Goal: Task Accomplishment & Management: Manage account settings

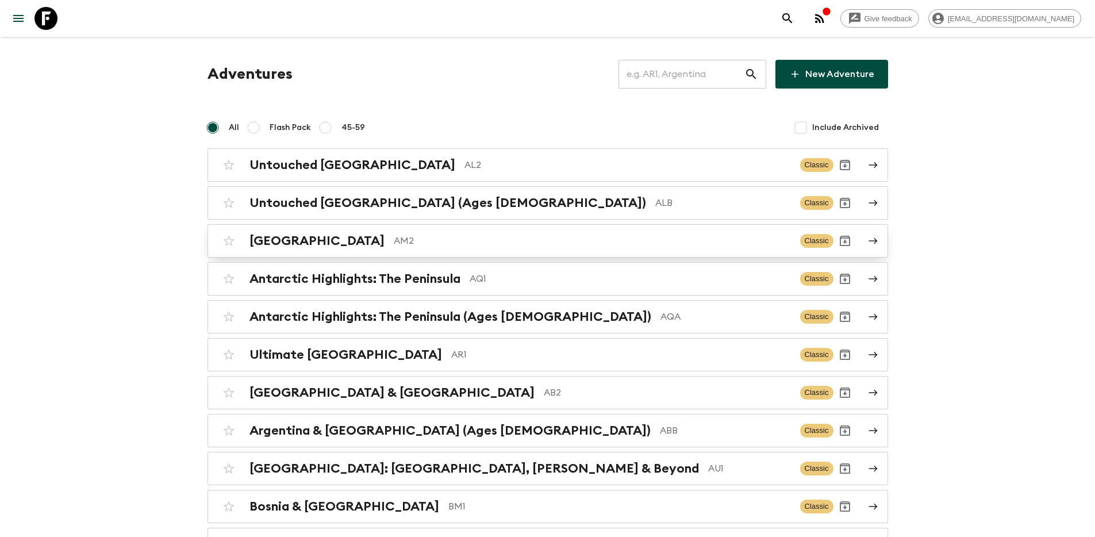
click at [278, 242] on h2 "[GEOGRAPHIC_DATA]" at bounding box center [316, 240] width 135 height 15
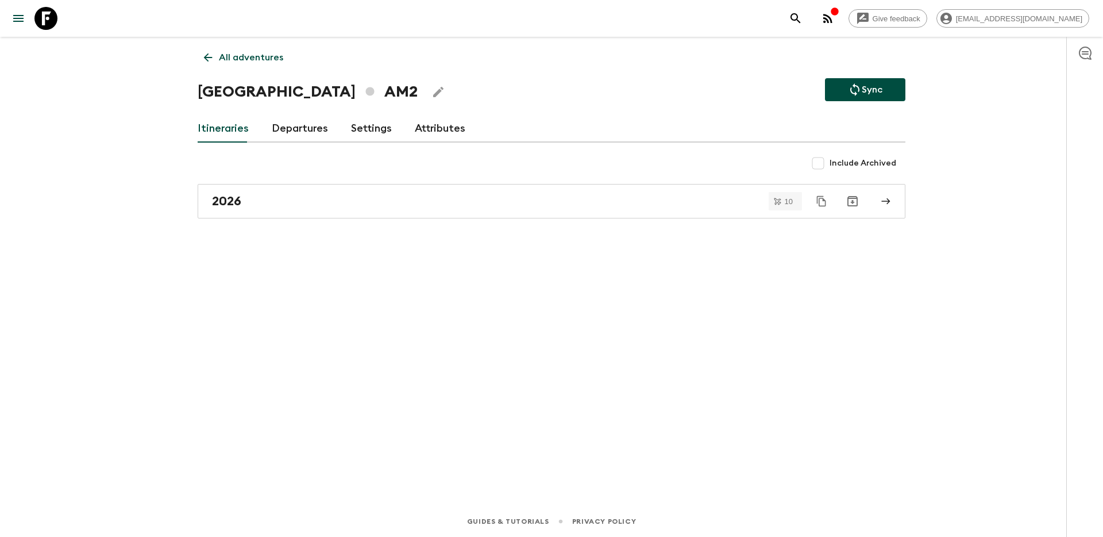
click at [300, 129] on link "Departures" at bounding box center [300, 129] width 56 height 28
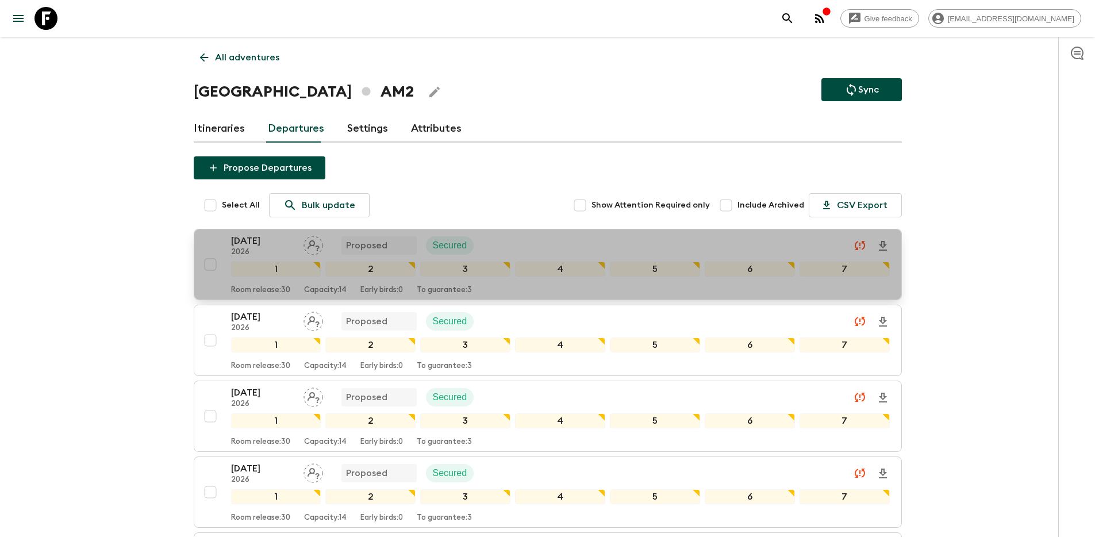
click at [610, 236] on div "[DATE] 2026 Proposed Secured" at bounding box center [560, 245] width 658 height 23
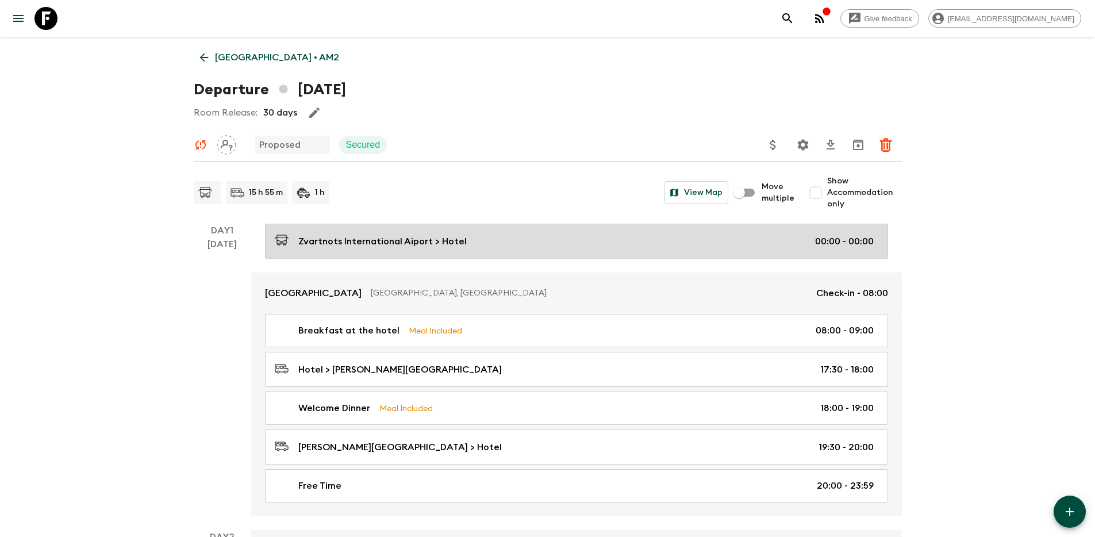
scroll to position [14, 0]
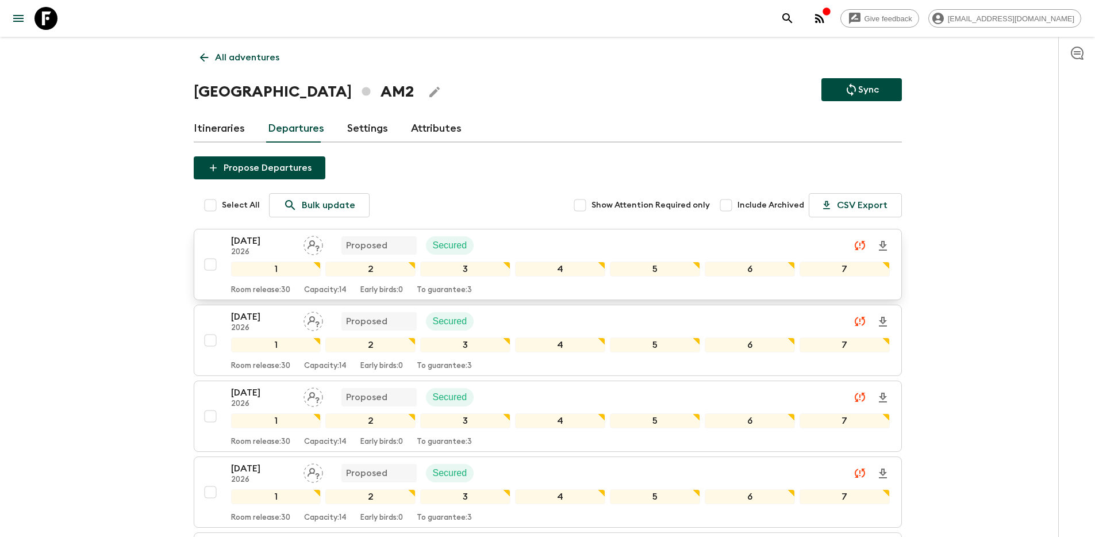
click at [209, 264] on input "checkbox" at bounding box center [210, 264] width 23 height 23
checkbox input "true"
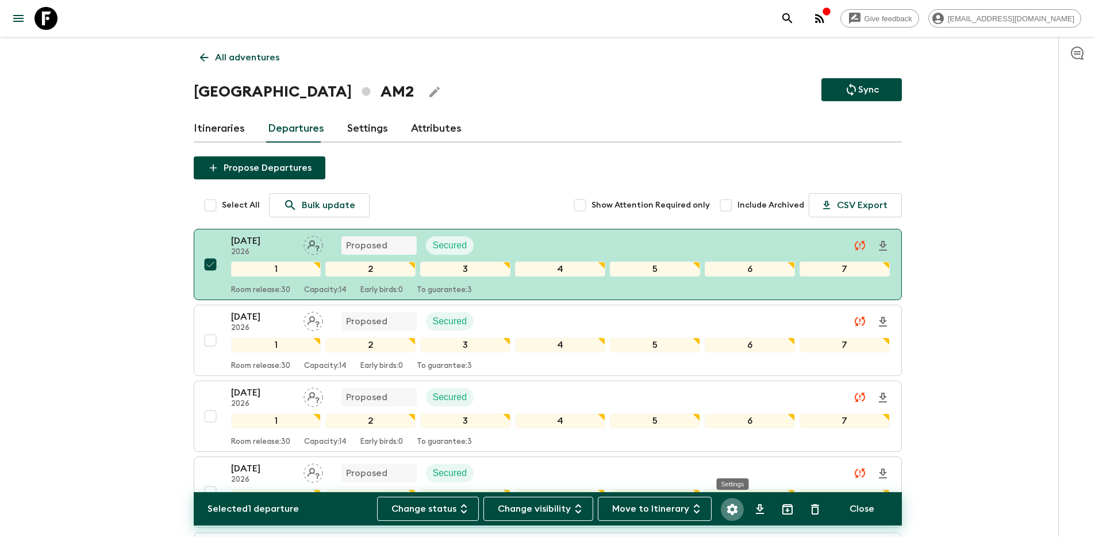
click at [734, 510] on icon "Settings" at bounding box center [731, 508] width 11 height 11
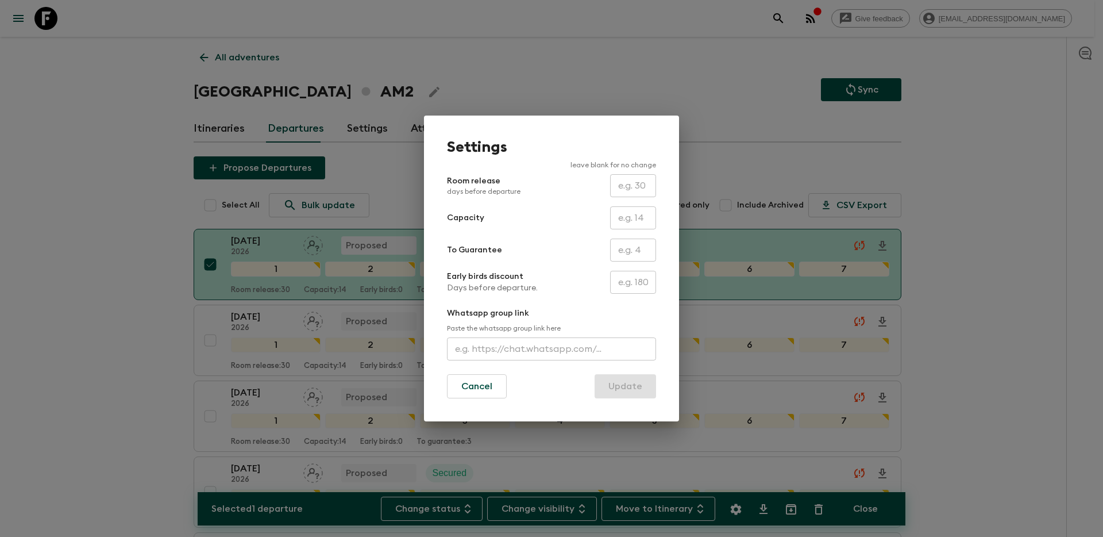
click at [105, 245] on div "Settings leave blank for no change Room release days before departure ​ Capacit…" at bounding box center [551, 268] width 1103 height 537
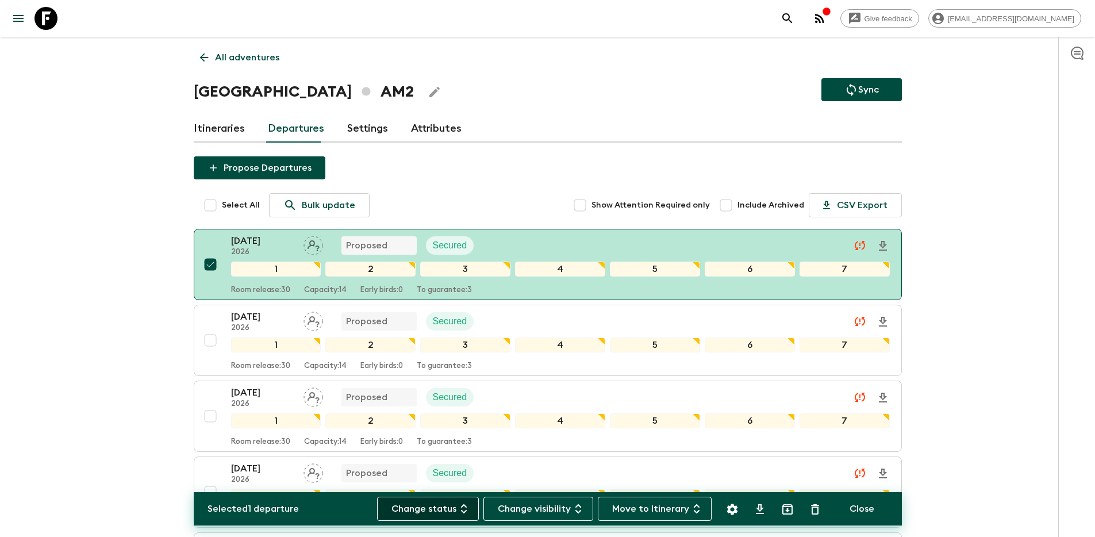
click at [429, 501] on button "Change status" at bounding box center [428, 508] width 102 height 24
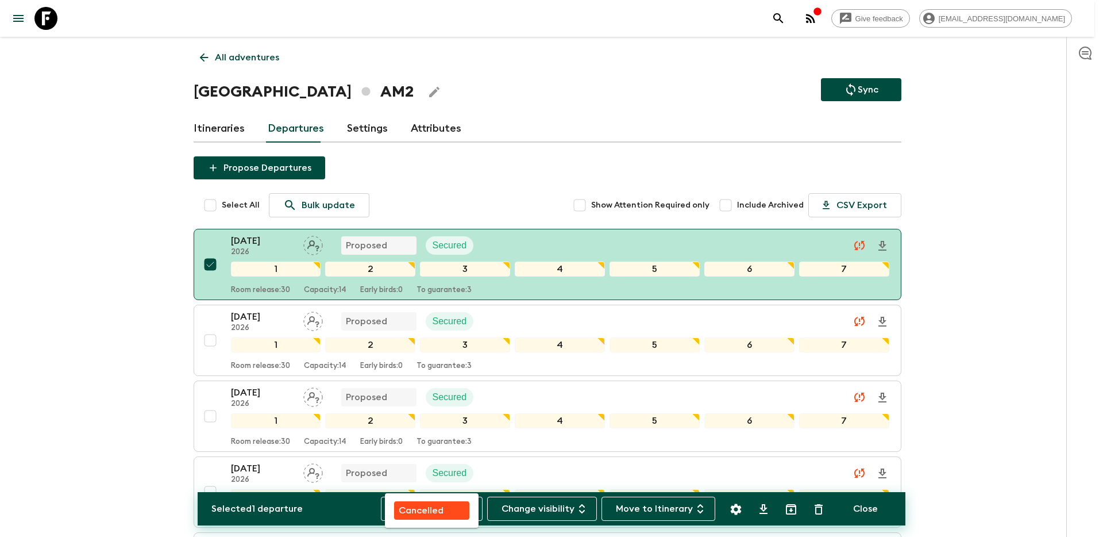
click at [142, 409] on div at bounding box center [551, 268] width 1103 height 537
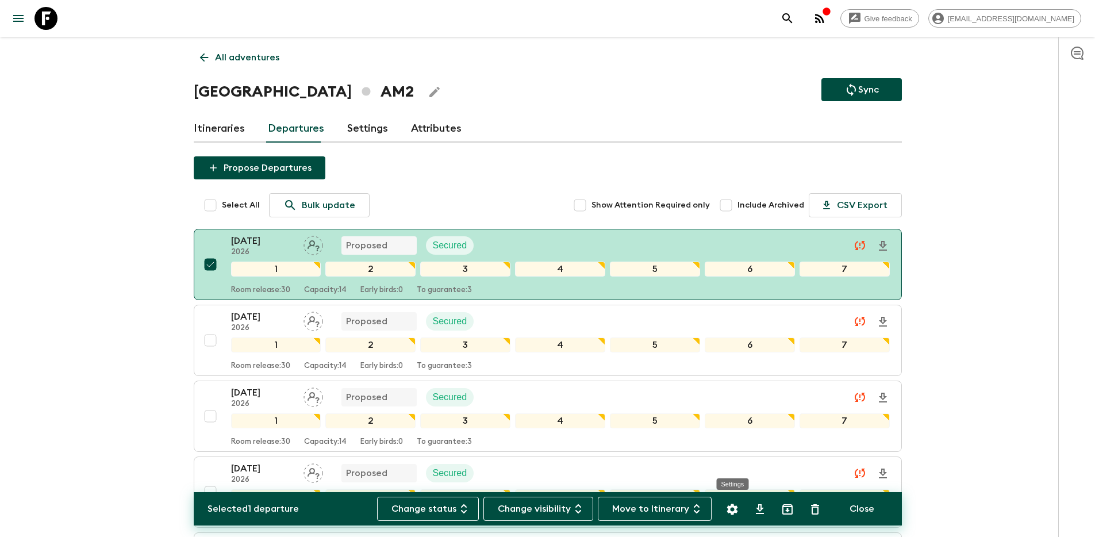
click at [729, 507] on icon "Settings" at bounding box center [731, 508] width 11 height 11
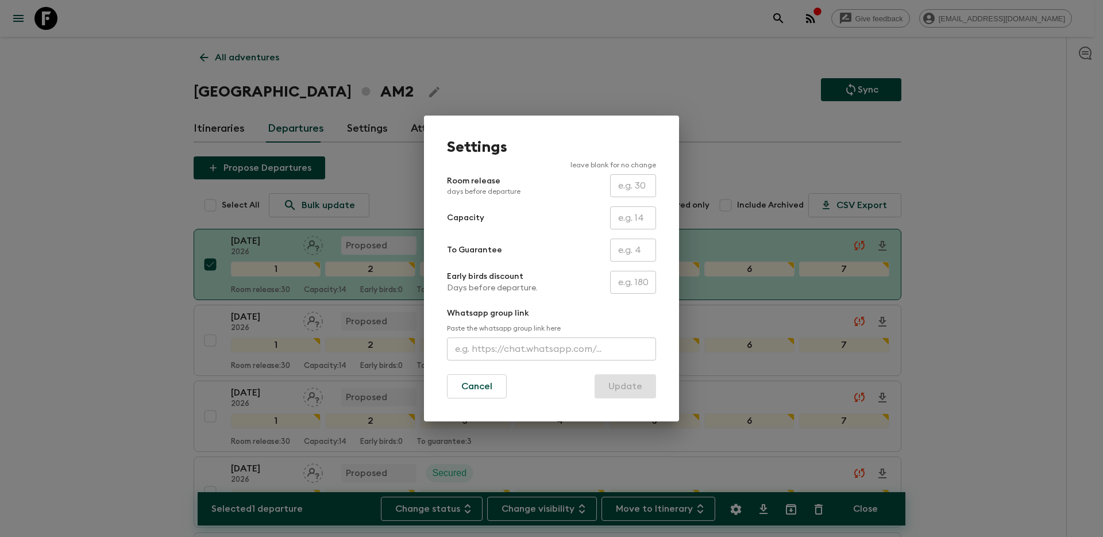
click at [107, 240] on div "Settings leave blank for no change Room release days before departure ​ Capacit…" at bounding box center [551, 268] width 1103 height 537
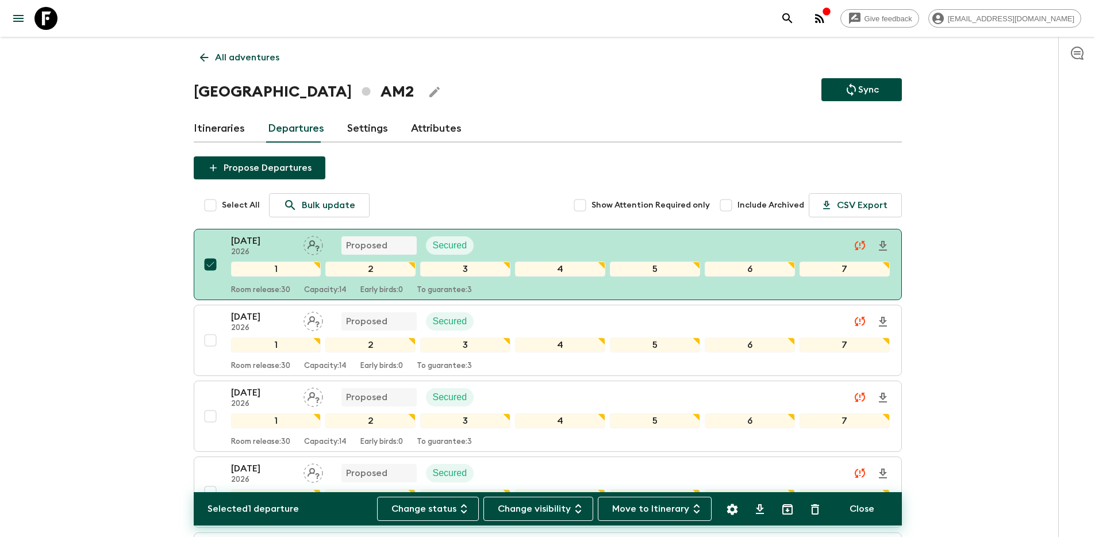
click at [362, 146] on div "All adventures Armenia AM2 Sync Itineraries Departures Settings Attributes Sele…" at bounding box center [547, 530] width 735 height 987
click at [364, 130] on link "Settings" at bounding box center [367, 129] width 41 height 28
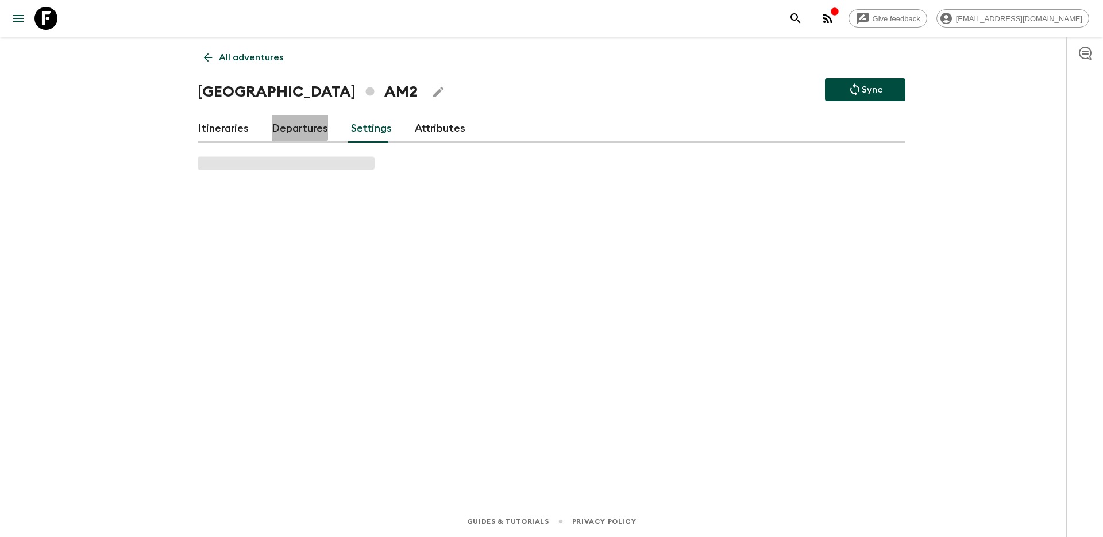
click at [273, 124] on link "Departures" at bounding box center [300, 129] width 56 height 28
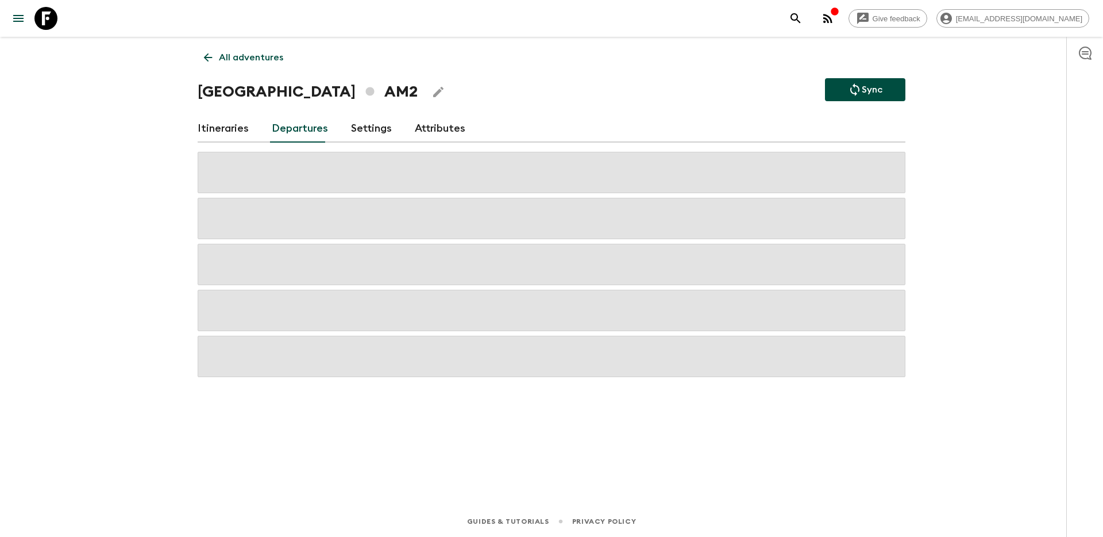
click at [454, 128] on link "Attributes" at bounding box center [440, 129] width 51 height 28
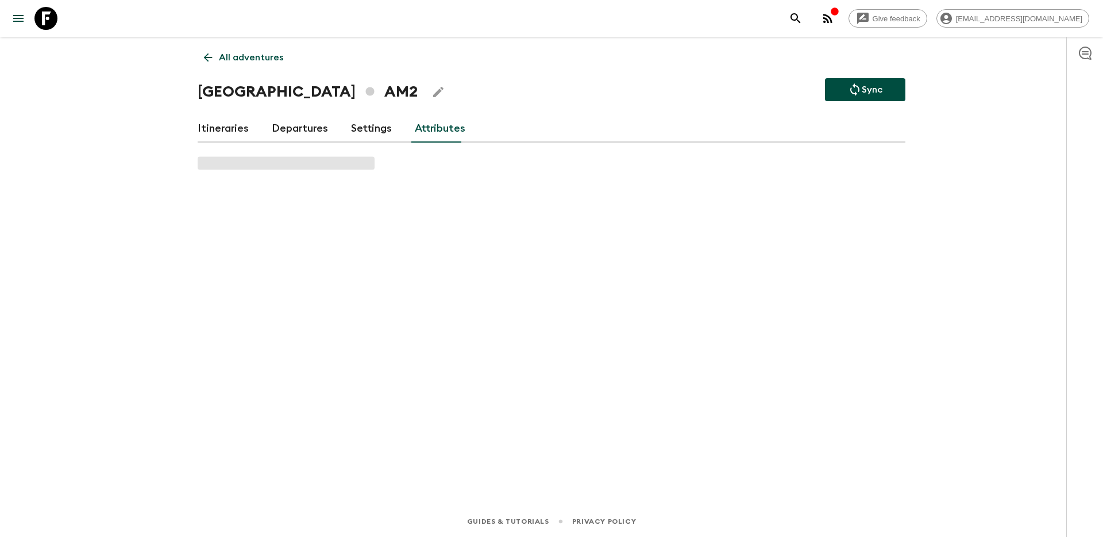
click at [244, 52] on p "All adventures" at bounding box center [251, 58] width 64 height 14
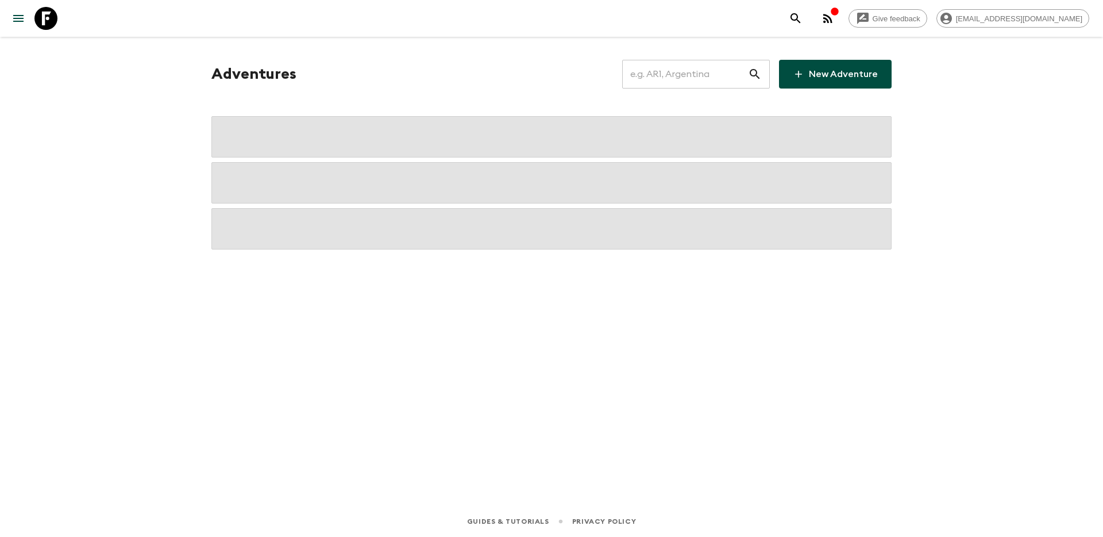
drag, startPoint x: 180, startPoint y: 167, endPoint x: 17, endPoint y: 177, distance: 162.9
click at [180, 167] on div "Give feedback [PERSON_NAME][EMAIL_ADDRESS][DOMAIN_NAME] Adventures ​ New Advent…" at bounding box center [551, 268] width 1103 height 537
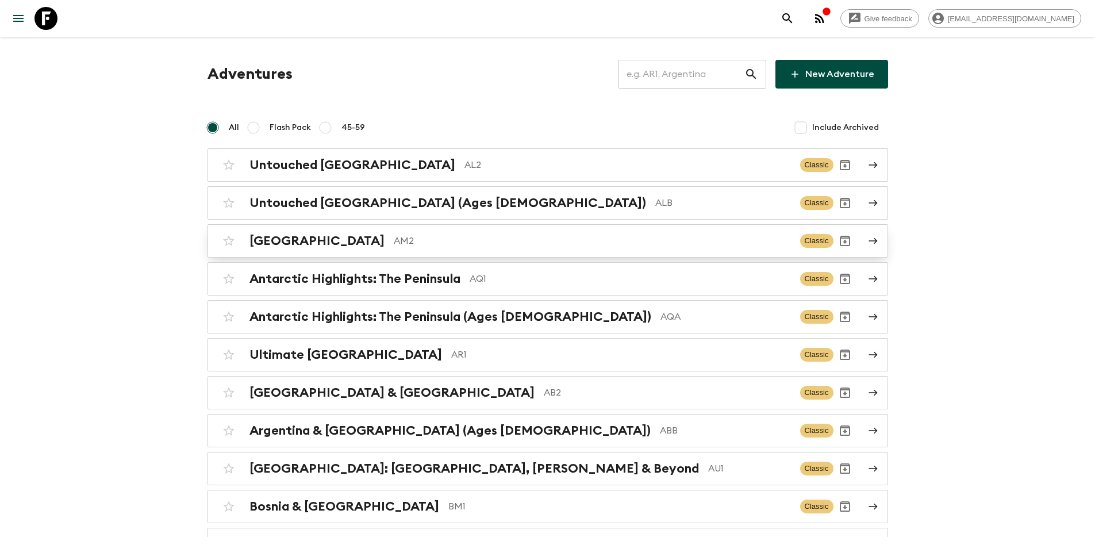
click at [869, 237] on icon at bounding box center [873, 241] width 10 height 10
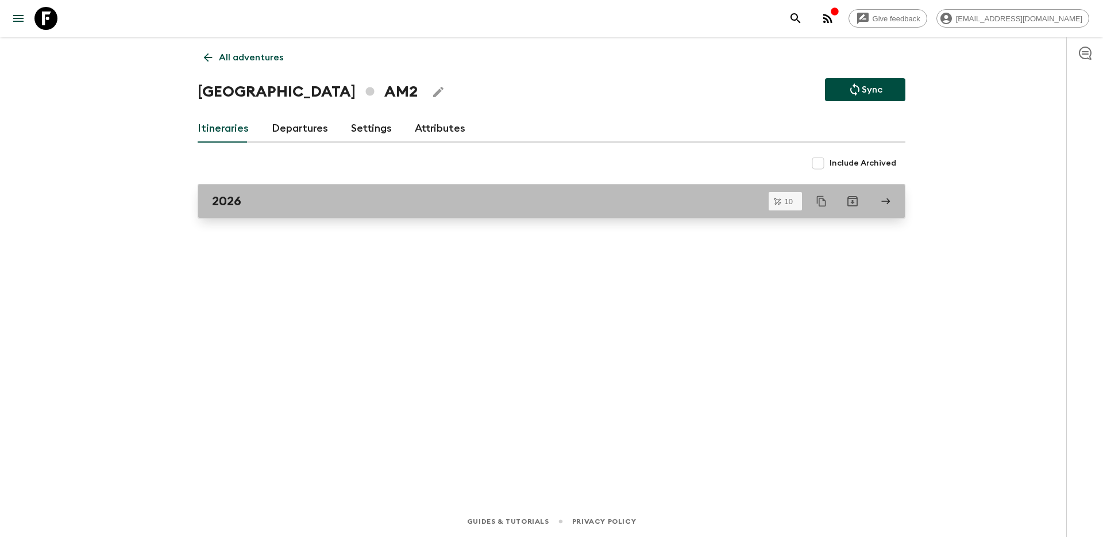
click at [337, 191] on link "2026" at bounding box center [552, 201] width 708 height 34
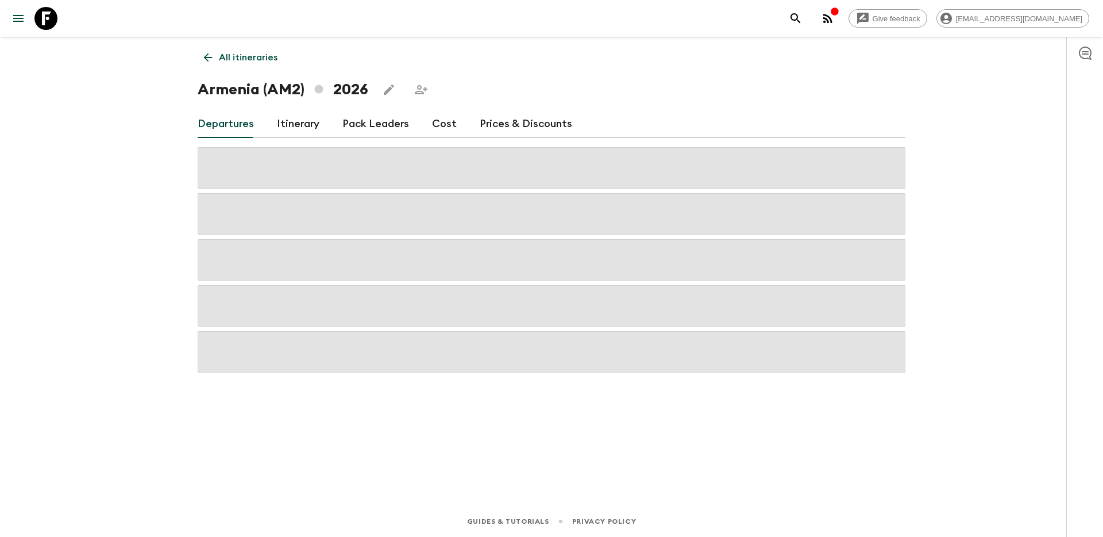
click at [525, 127] on link "Prices & Discounts" at bounding box center [526, 124] width 93 height 28
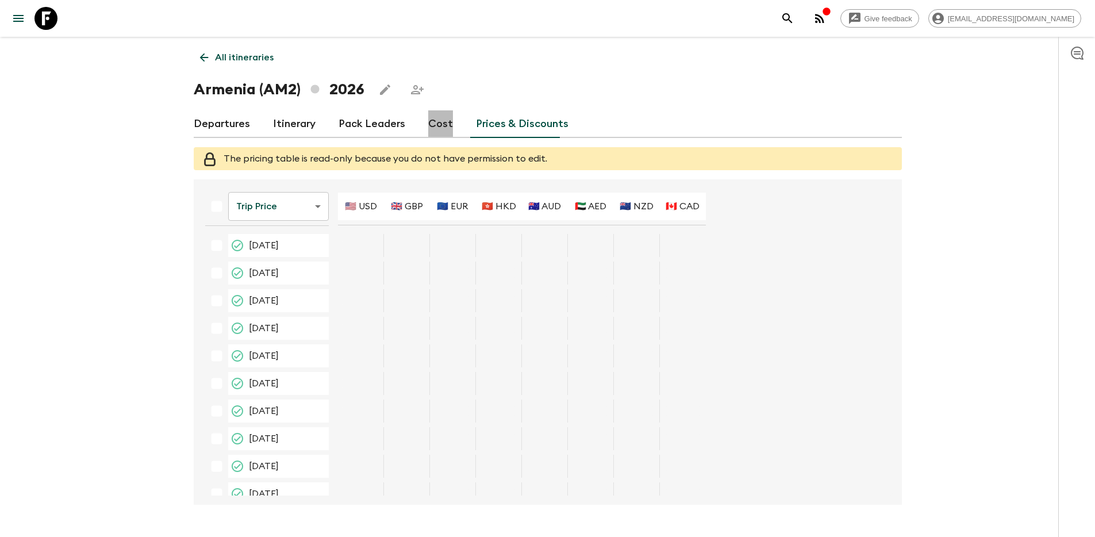
click at [442, 133] on link "Cost" at bounding box center [440, 124] width 25 height 28
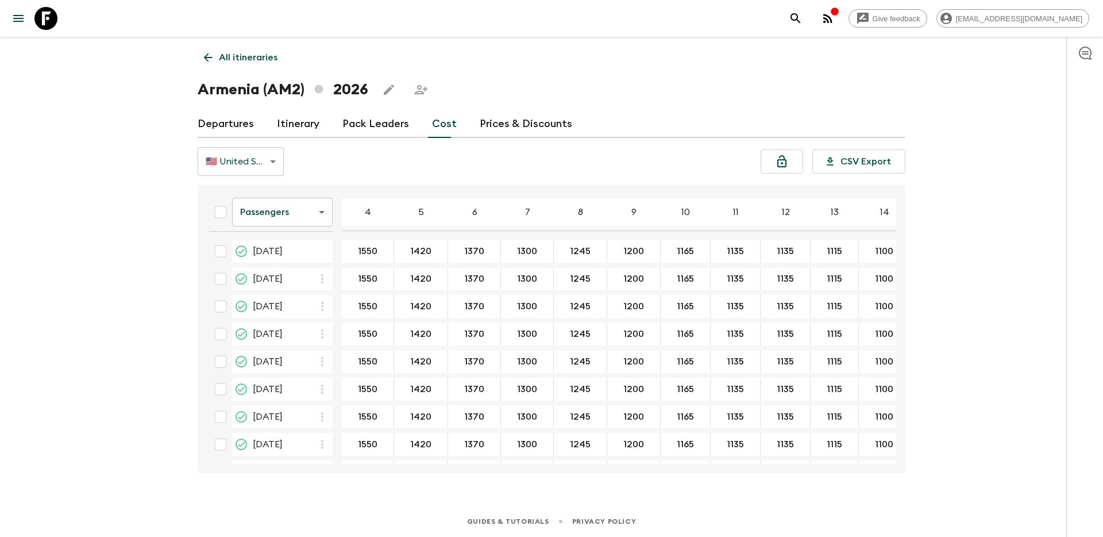
click at [342, 130] on link "Pack Leaders" at bounding box center [375, 124] width 67 height 28
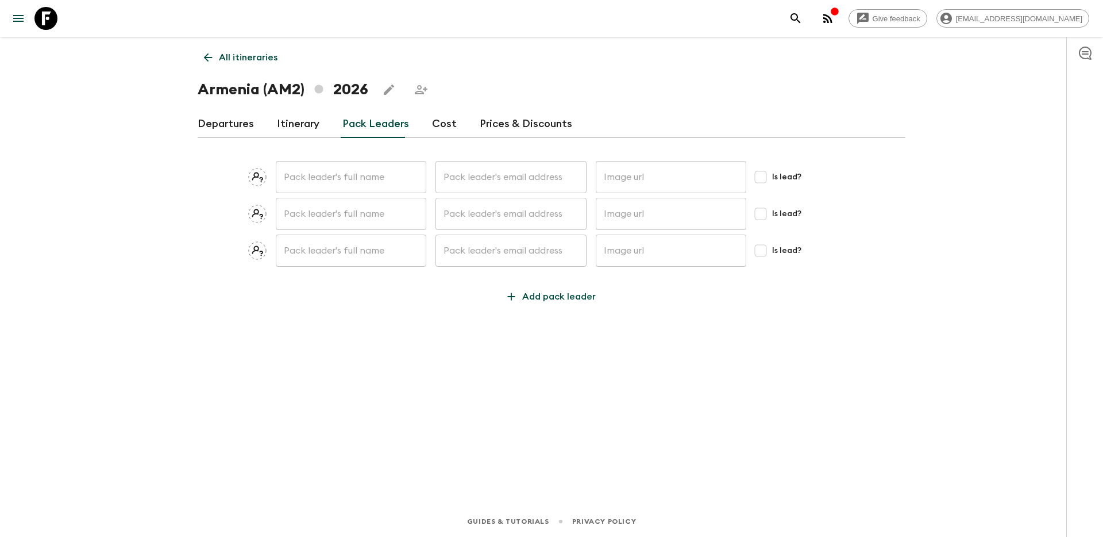
click at [280, 130] on link "Itinerary" at bounding box center [298, 124] width 43 height 28
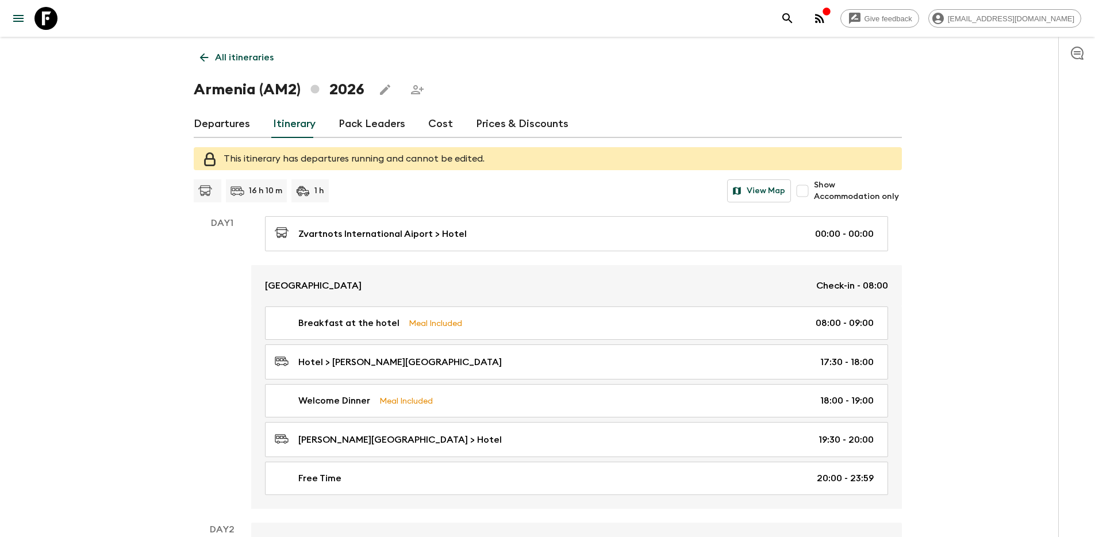
click at [216, 130] on link "Departures" at bounding box center [222, 124] width 56 height 28
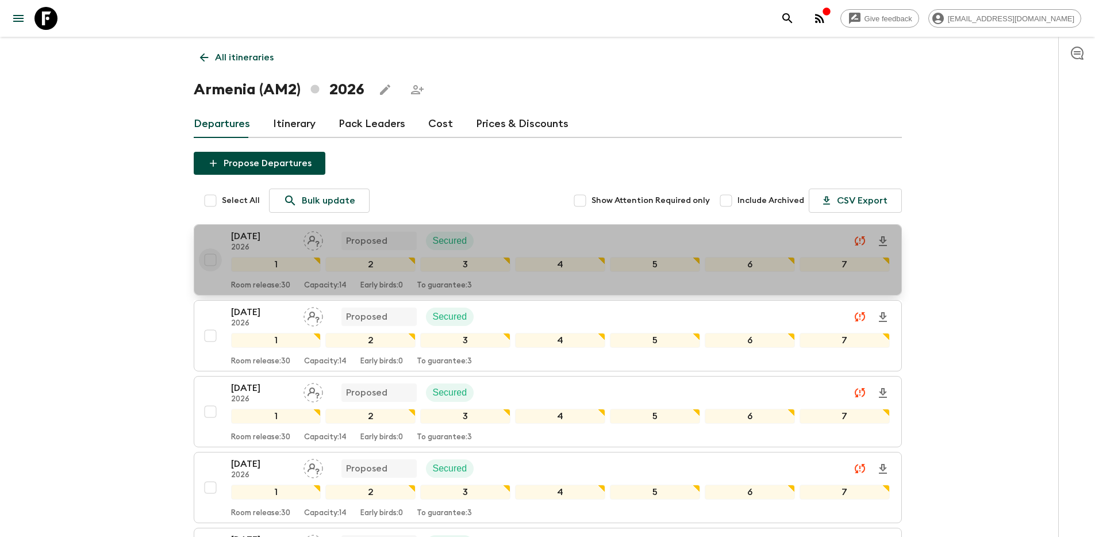
click at [211, 253] on input "checkbox" at bounding box center [210, 259] width 23 height 23
checkbox input "true"
